Goal: Task Accomplishment & Management: Use online tool/utility

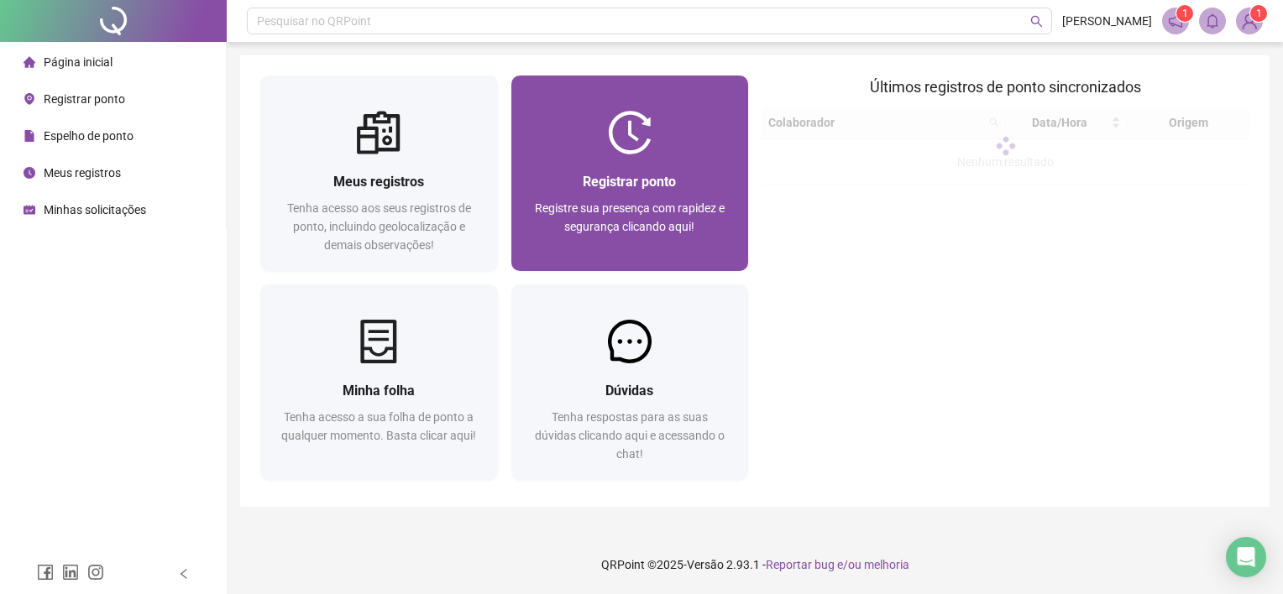
click at [719, 168] on div "Registrar ponto Registre sua presença com rapidez e segurança clicando aqui!" at bounding box center [630, 212] width 238 height 117
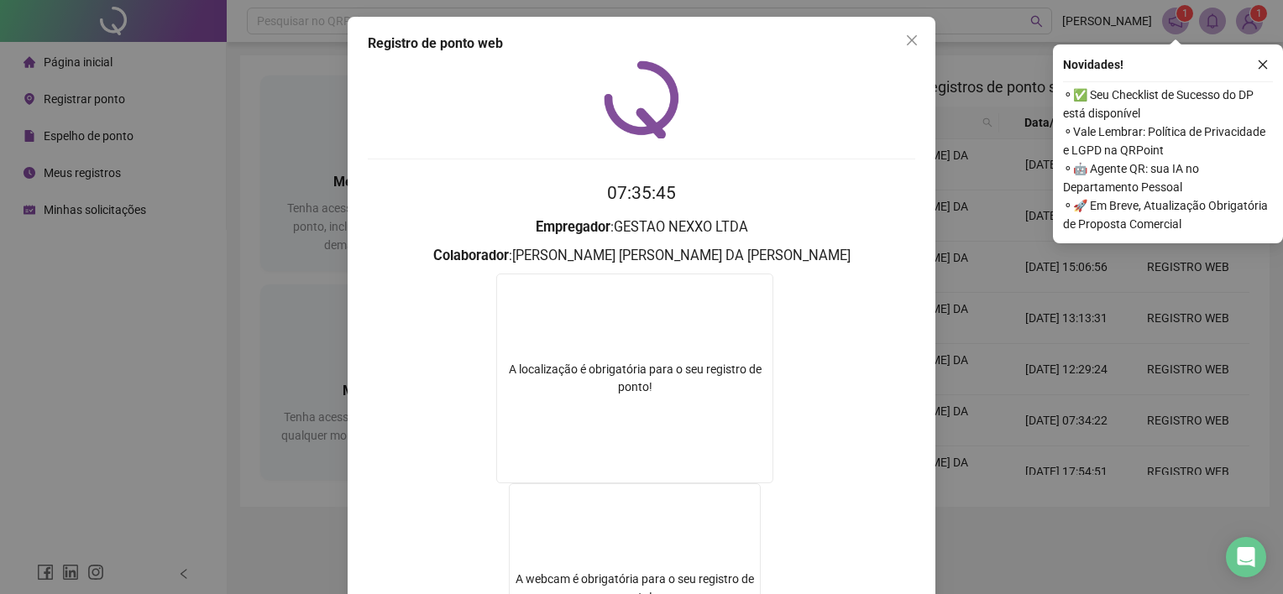
click at [994, 121] on div "Registro [PERSON_NAME] web 07:35:45 Empregador : GESTAO NEXXO LTDA Colaborador …" at bounding box center [641, 297] width 1283 height 594
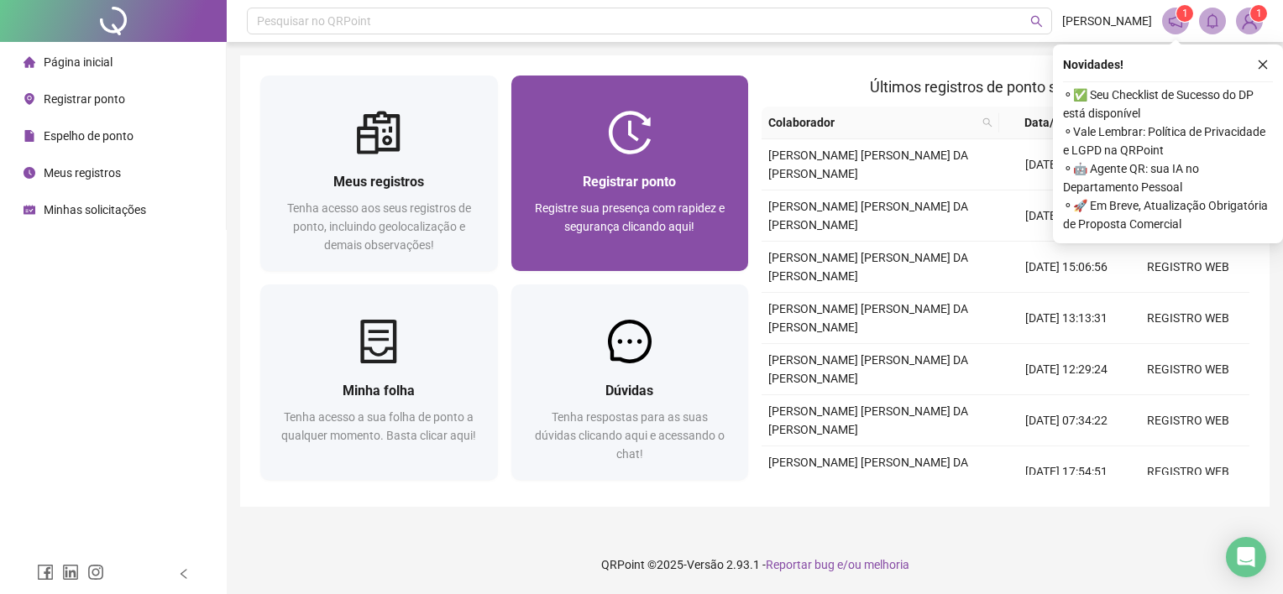
click at [663, 174] on span "Registrar ponto" at bounding box center [629, 182] width 93 height 16
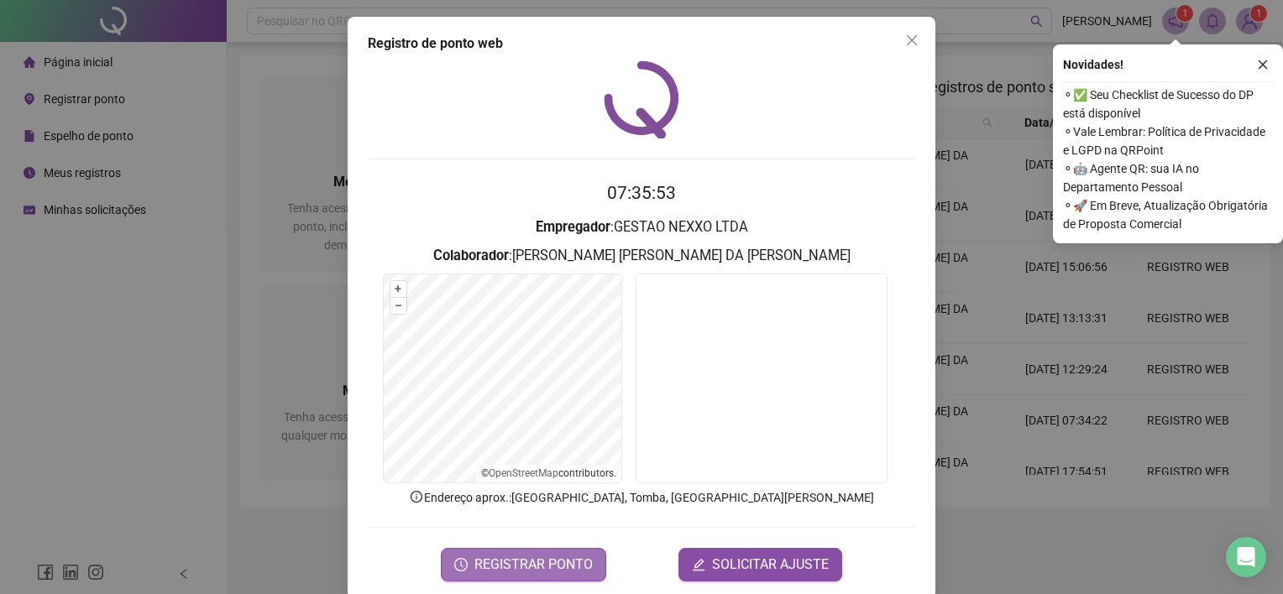
click at [563, 561] on span "REGISTRAR PONTO" at bounding box center [533, 565] width 118 height 20
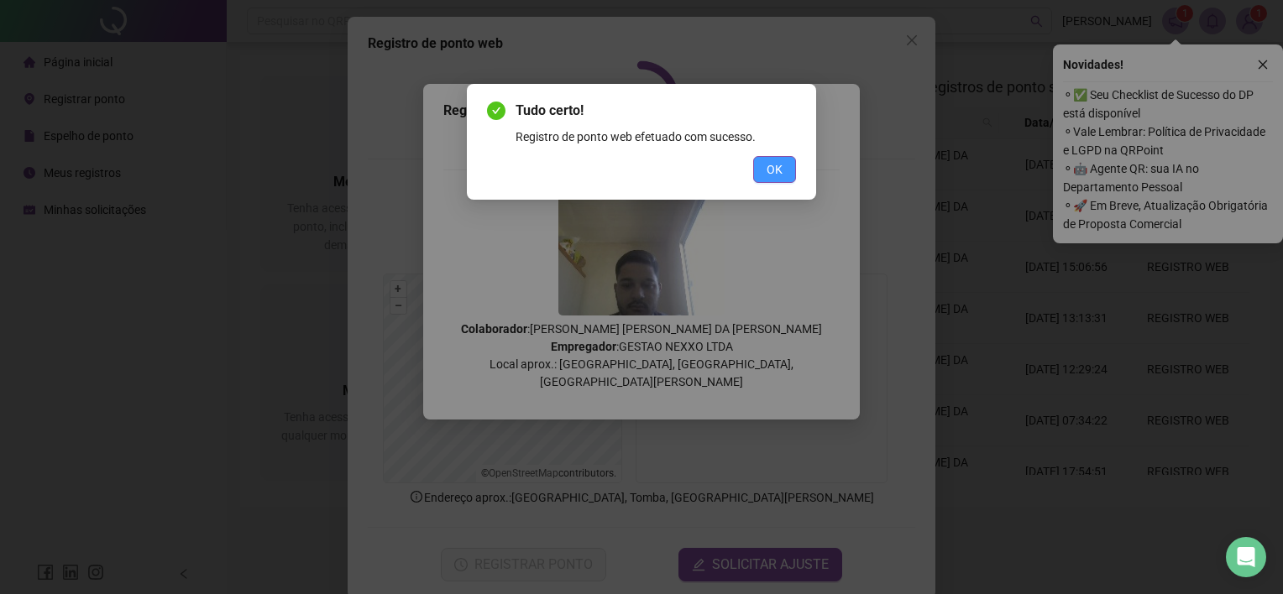
click at [762, 165] on button "OK" at bounding box center [774, 169] width 43 height 27
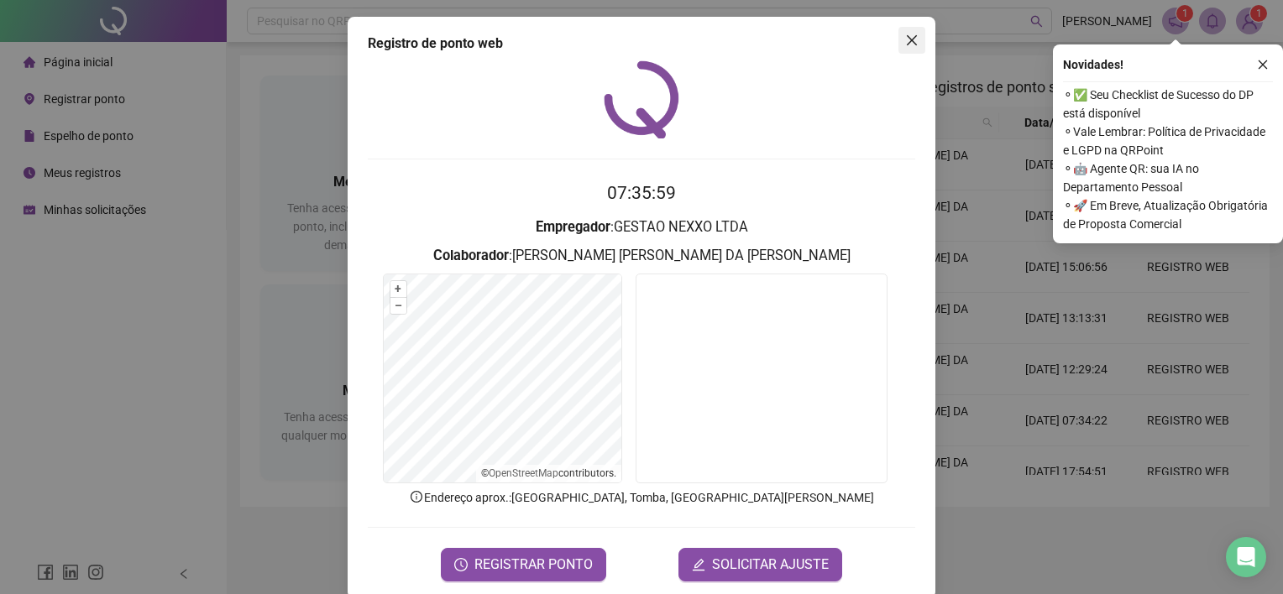
click at [907, 37] on icon "close" at bounding box center [912, 40] width 10 height 10
